Goal: Communication & Community: Answer question/provide support

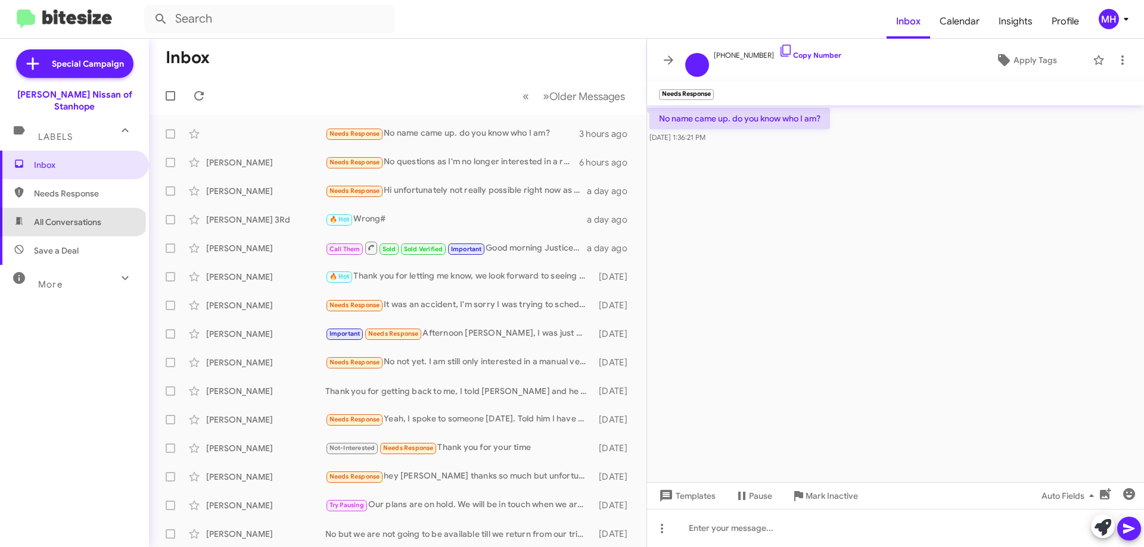
click at [71, 216] on span "All Conversations" at bounding box center [67, 222] width 67 height 12
type input "in:all-conversations"
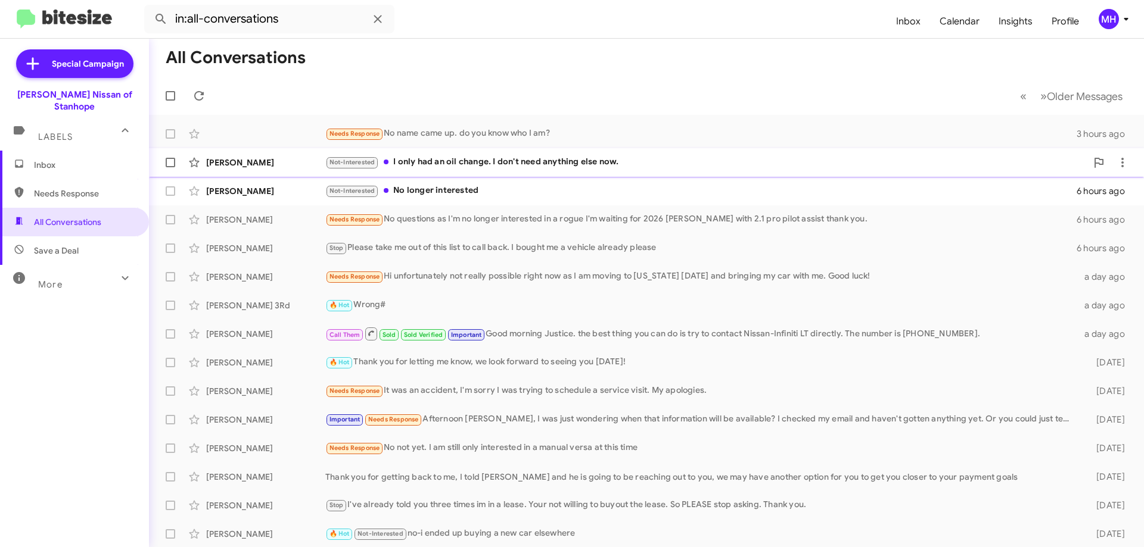
click at [419, 156] on div "Not-Interested I only had an oil change. I don't need anything else now." at bounding box center [705, 162] width 761 height 14
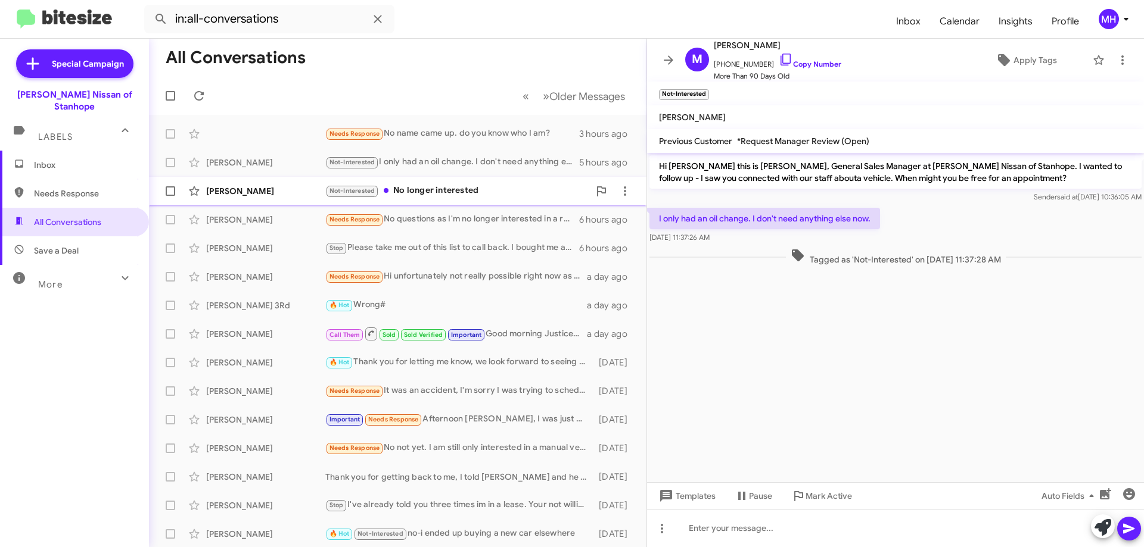
click at [459, 189] on div "Not-Interested No longer interested" at bounding box center [457, 191] width 264 height 14
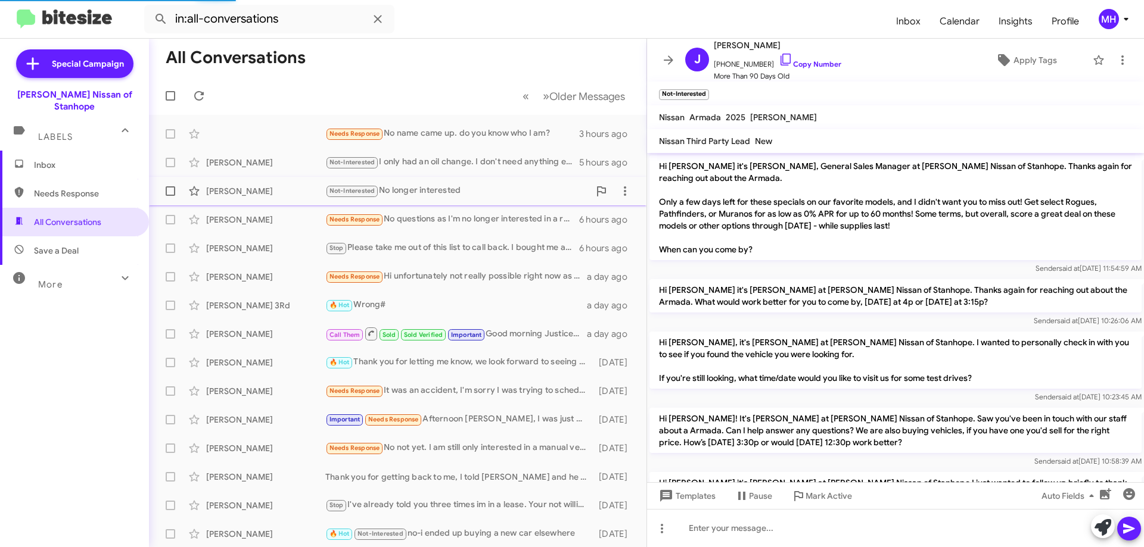
scroll to position [836, 0]
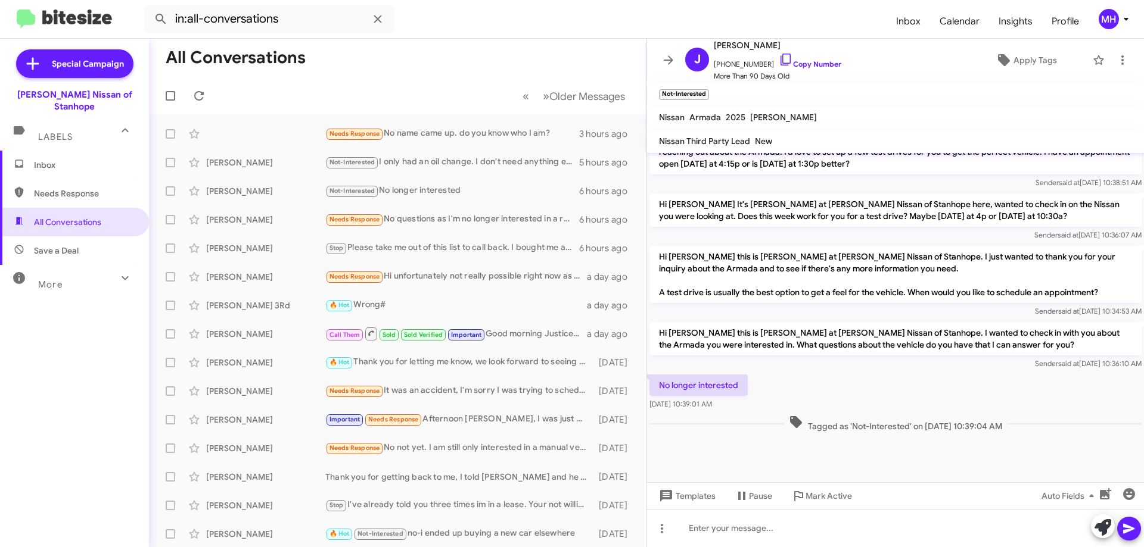
click at [55, 159] on span "Inbox" at bounding box center [84, 165] width 101 height 12
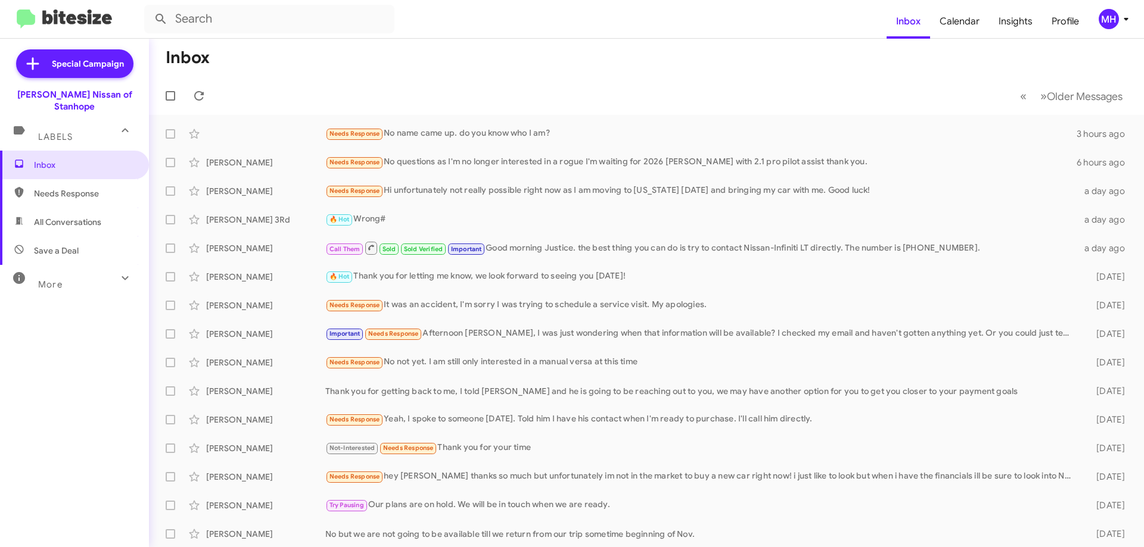
click at [69, 208] on span "All Conversations" at bounding box center [74, 222] width 149 height 29
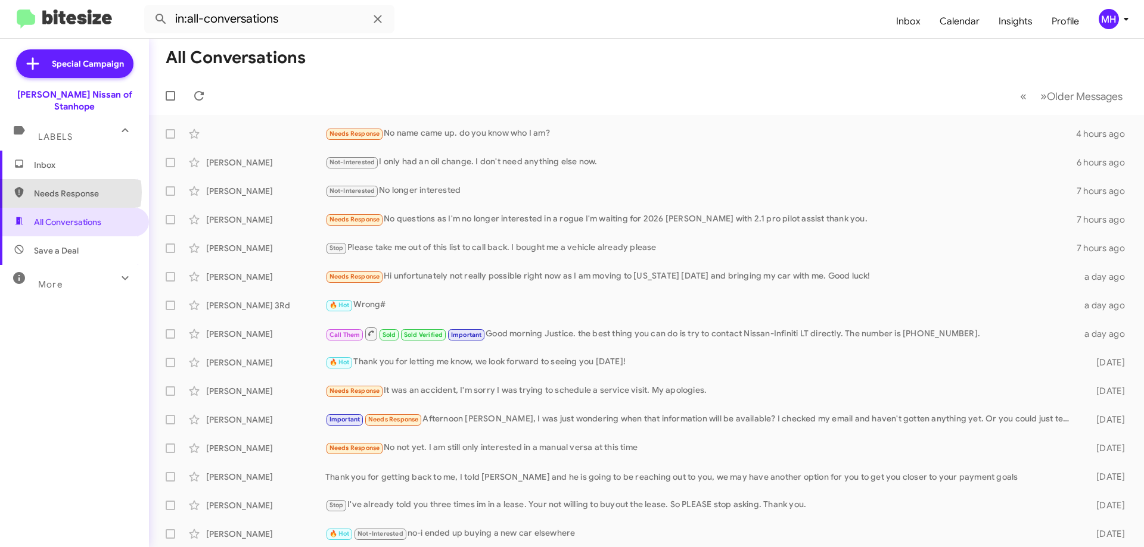
click at [66, 188] on span "Needs Response" at bounding box center [84, 194] width 101 height 12
type input "in:needs-response"
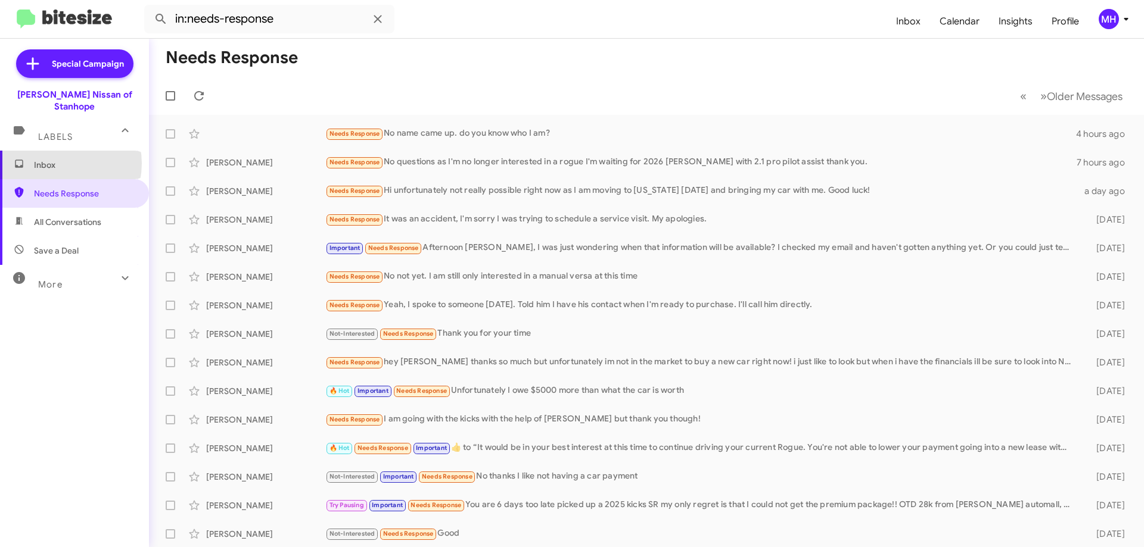
click at [54, 159] on span "Inbox" at bounding box center [84, 165] width 101 height 12
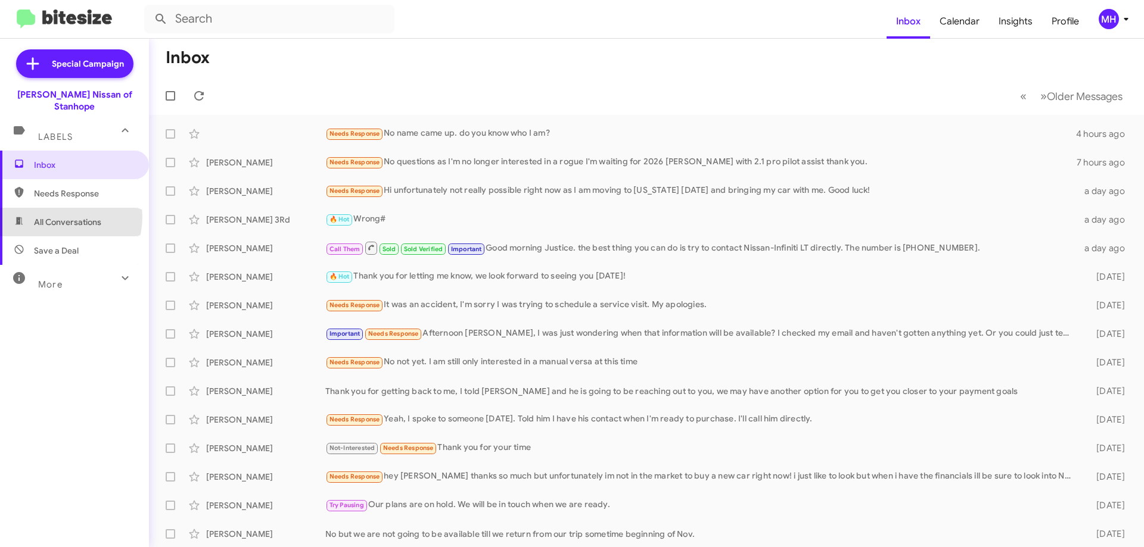
click at [63, 216] on span "All Conversations" at bounding box center [67, 222] width 67 height 12
type input "in:all-conversations"
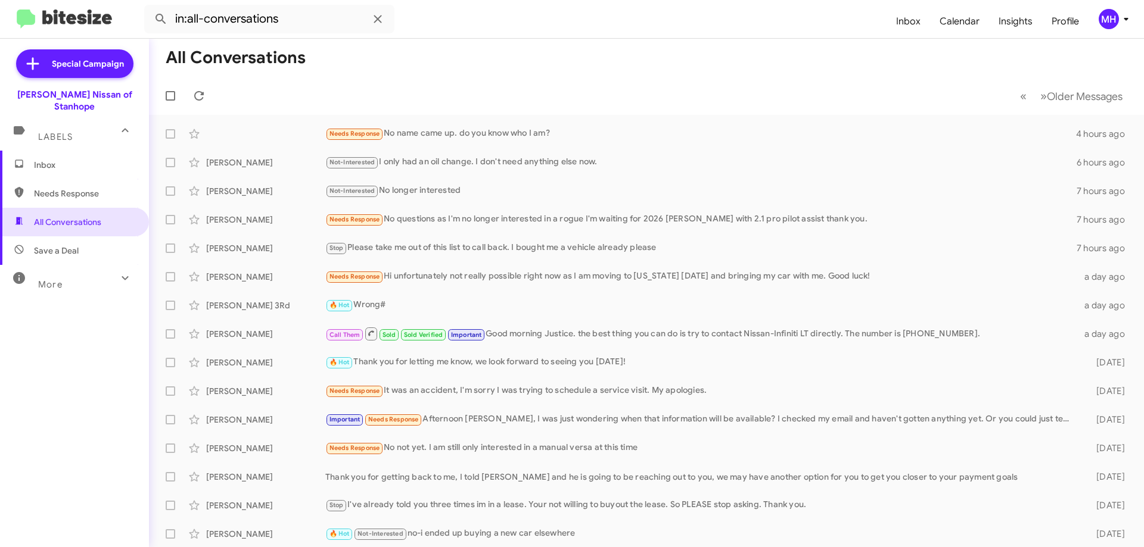
click at [66, 159] on span "Inbox" at bounding box center [84, 165] width 101 height 12
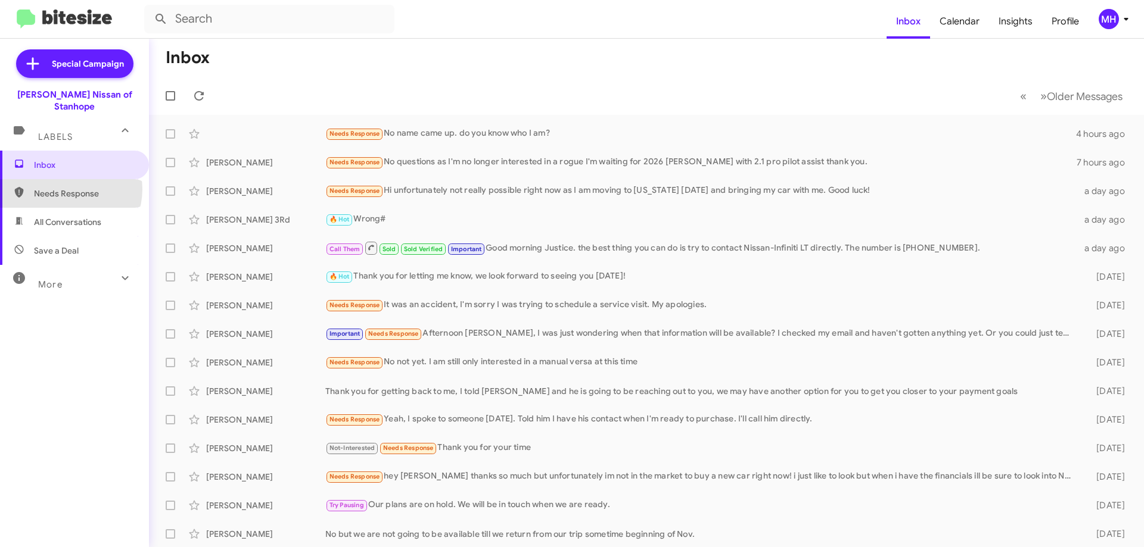
click at [68, 188] on span "Needs Response" at bounding box center [84, 194] width 101 height 12
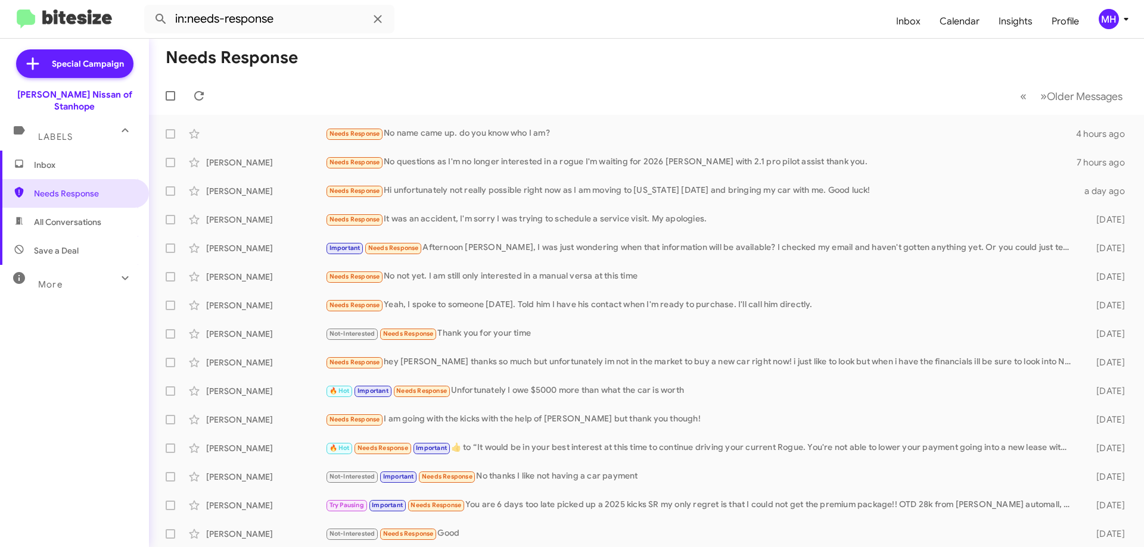
click at [82, 236] on span "Save a Deal" at bounding box center [74, 250] width 149 height 29
type input "in:not-interested"
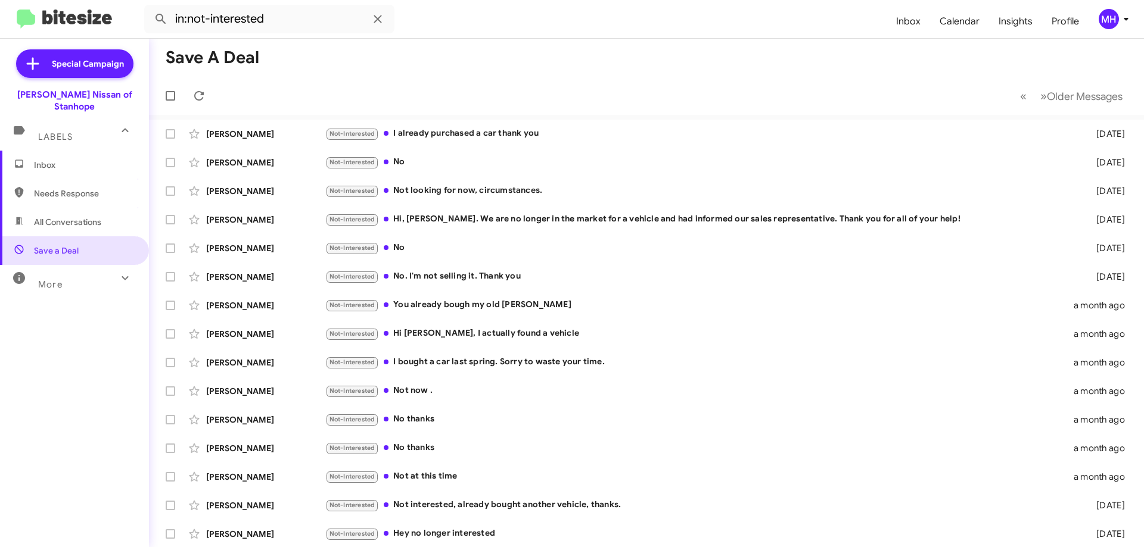
click at [69, 159] on span "Inbox" at bounding box center [84, 165] width 101 height 12
